Goal: Information Seeking & Learning: Learn about a topic

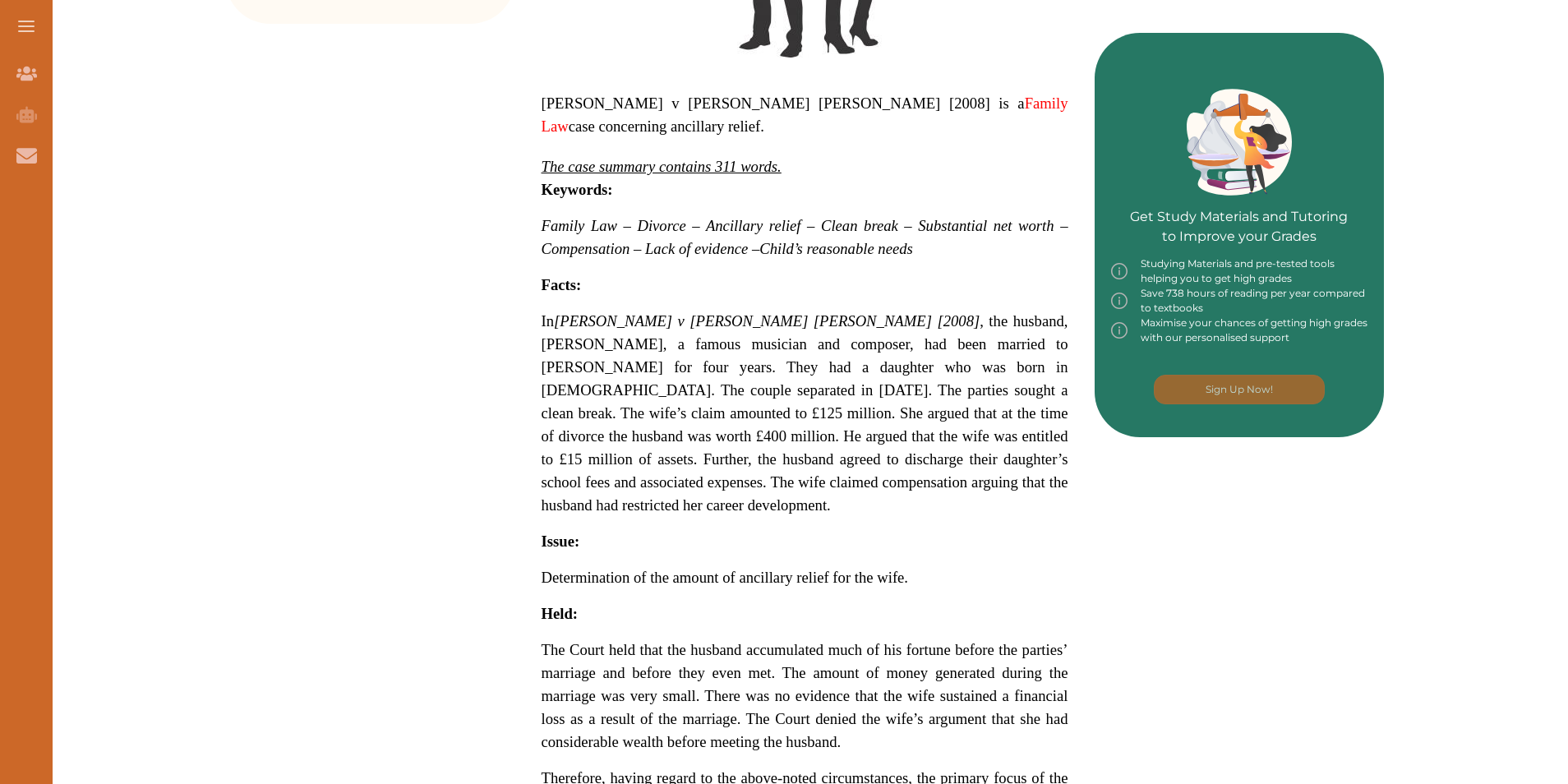
scroll to position [740, 0]
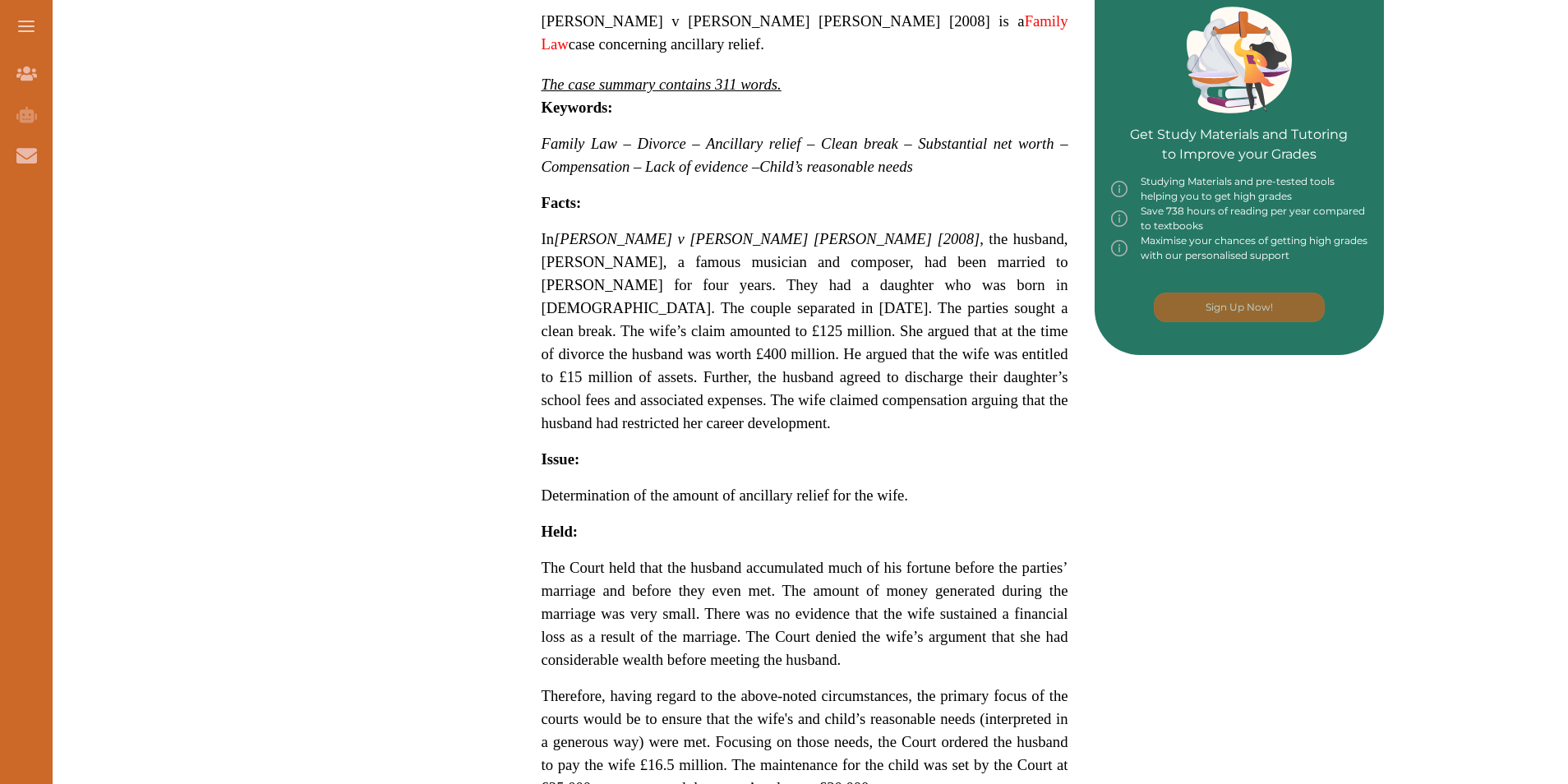
drag, startPoint x: 528, startPoint y: 320, endPoint x: 260, endPoint y: 318, distance: 268.0
click at [260, 318] on div "Want to secure high grades in Family And Child Law ? We’ve created a FREE check…" at bounding box center [804, 305] width 1159 height 1670
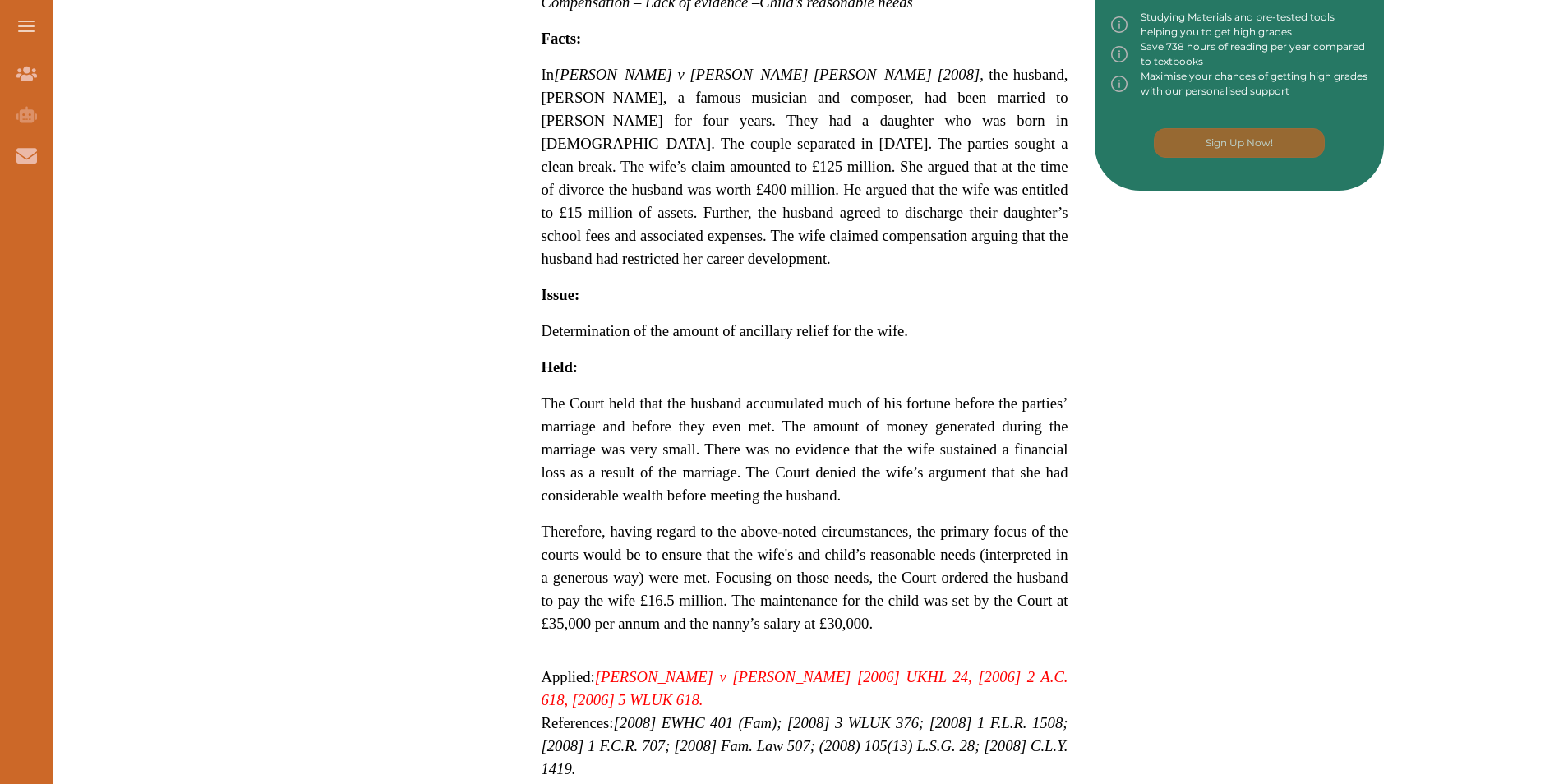
click at [825, 143] on span "In [PERSON_NAME] v [PERSON_NAME] [PERSON_NAME] [2008] , the husband, [PERSON_NA…" at bounding box center [805, 167] width 527 height 201
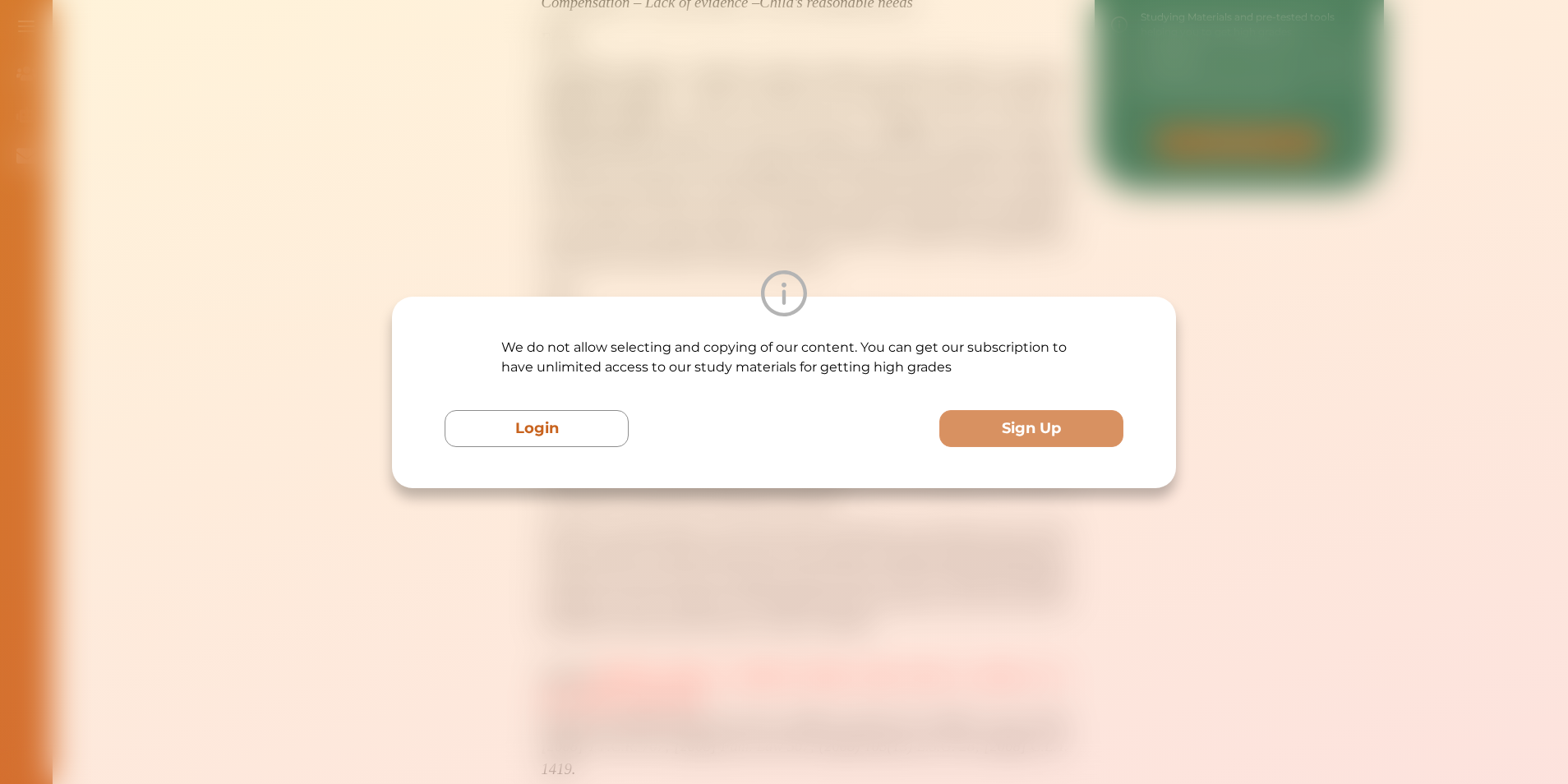
click at [547, 409] on div "We do not allow selecting and copying of our content. You can get our subscript…" at bounding box center [784, 392] width 679 height 110
click at [910, 321] on div "We do not allow selecting and copying of our content. You can get our subscript…" at bounding box center [784, 392] width 784 height 191
click at [1148, 234] on div "We do not allow selecting and copying of our content. You can get our subscript…" at bounding box center [784, 392] width 1568 height 784
